Goal: Navigation & Orientation: Find specific page/section

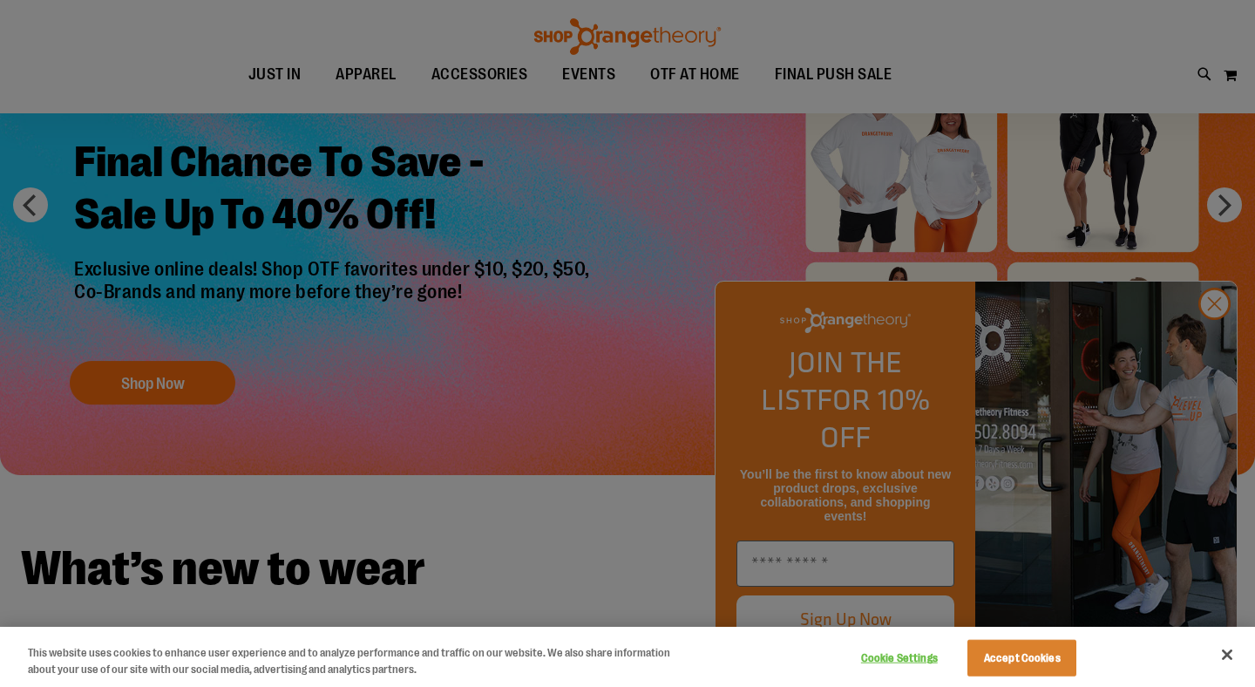
click at [702, 391] on div at bounding box center [627, 343] width 1255 height 687
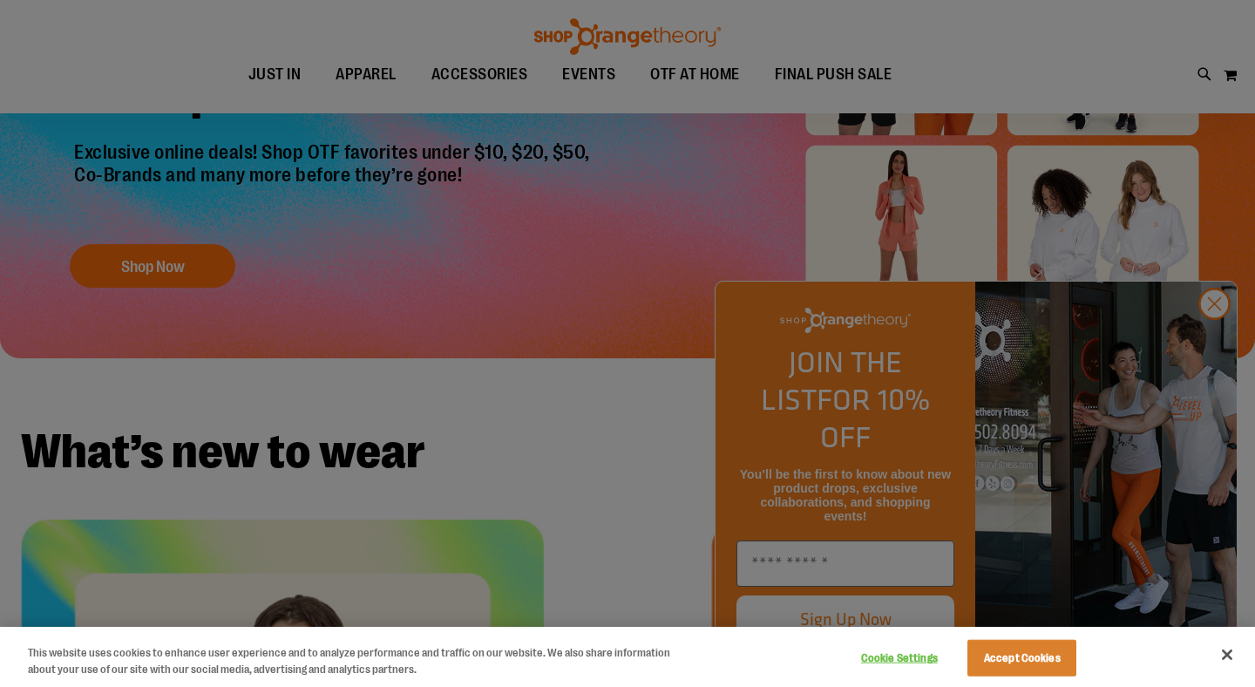
scroll to position [271, 0]
click at [1068, 662] on button "Accept Cookies" at bounding box center [1021, 658] width 109 height 37
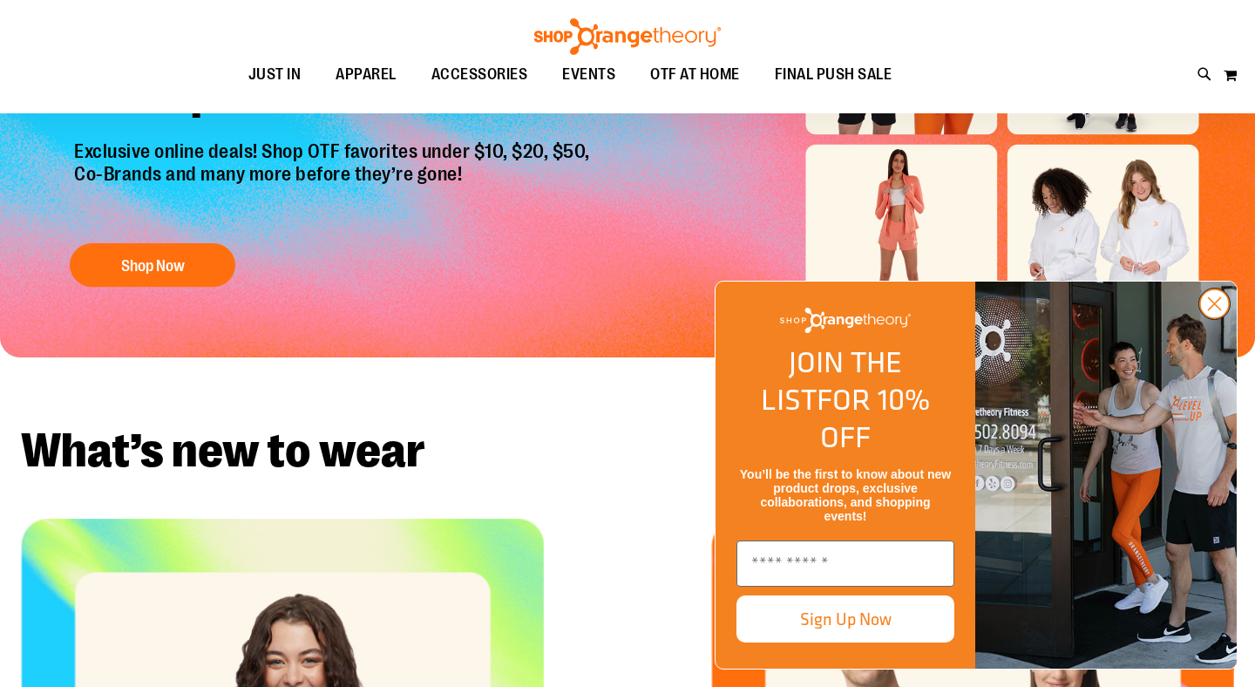
click at [1214, 318] on circle "Close dialog" at bounding box center [1214, 303] width 29 height 29
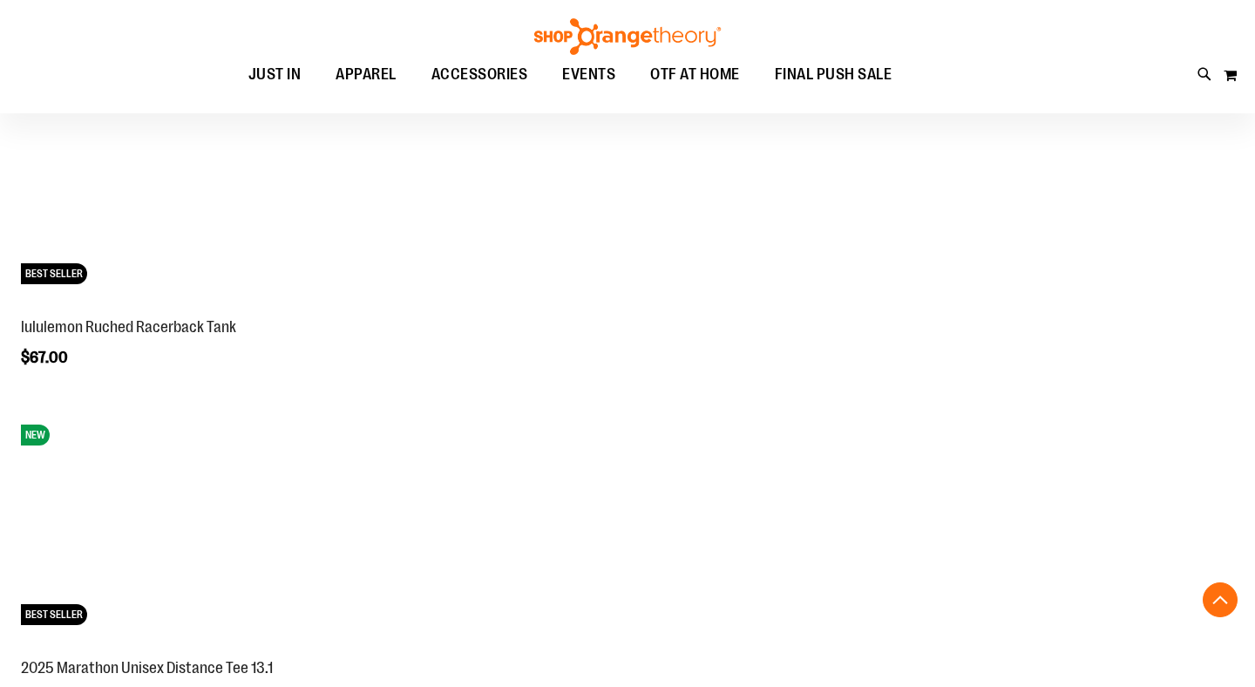
scroll to position [2121, 0]
click at [598, 68] on span "EVENTS" at bounding box center [588, 74] width 53 height 39
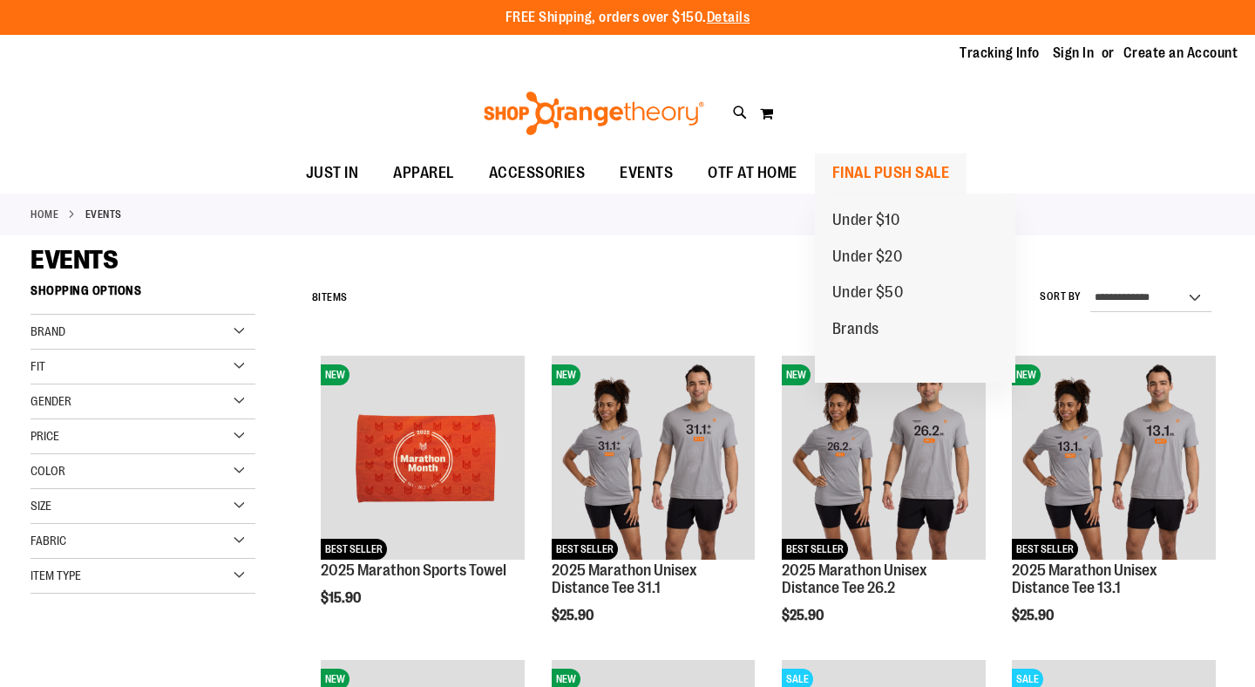
click at [899, 173] on span "FINAL PUSH SALE" at bounding box center [891, 172] width 118 height 39
